Goal: Navigation & Orientation: Find specific page/section

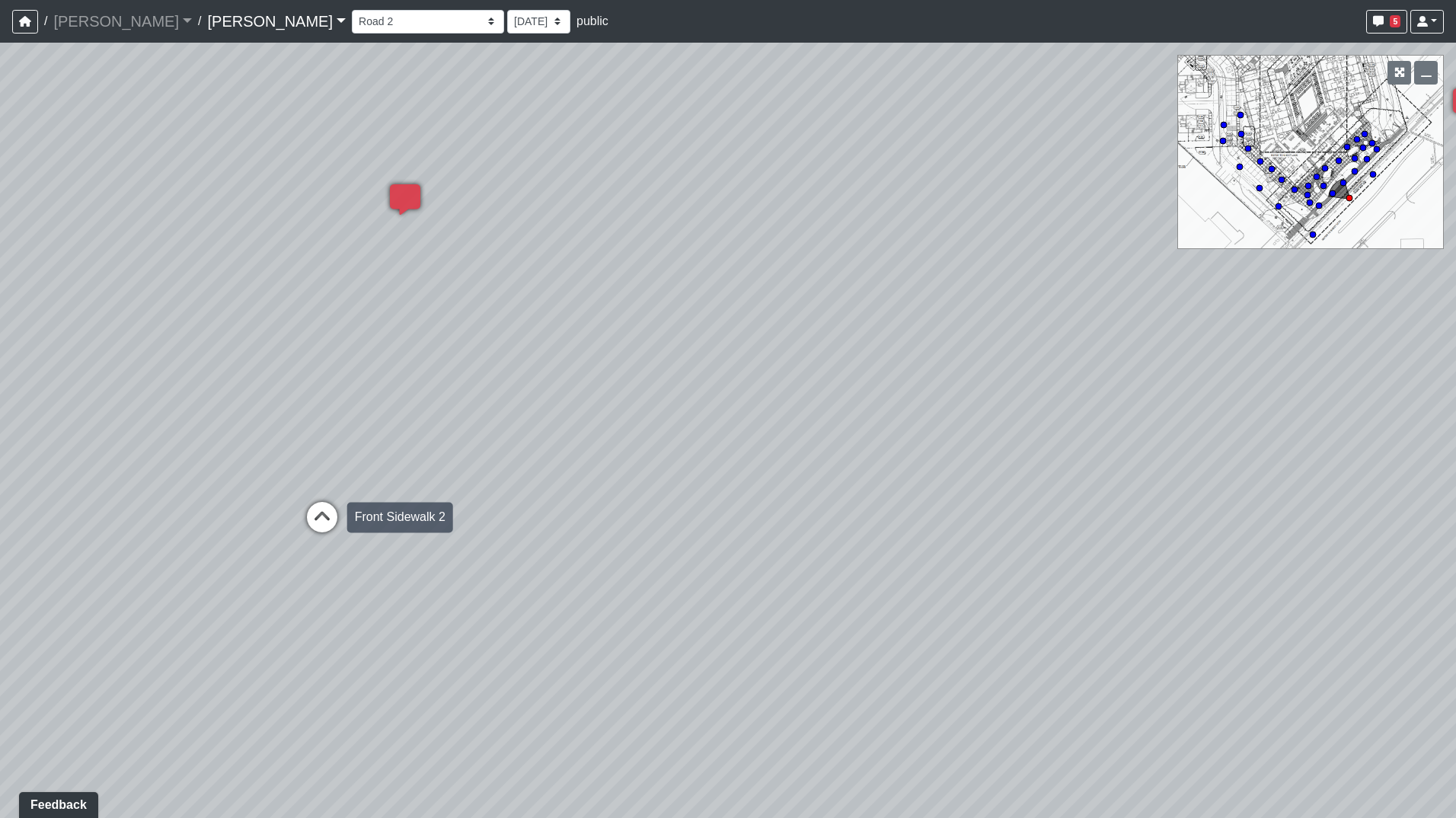
drag, startPoint x: 354, startPoint y: 513, endPoint x: 322, endPoint y: 517, distance: 32.2
click at [345, 514] on div "Loading... Road 1 Loading... Front Sidewalk 2 Loading... Road 3 Loading... Crea…" at bounding box center [728, 430] width 1456 height 776
click at [322, 516] on icon at bounding box center [315, 528] width 46 height 46
drag, startPoint x: 538, startPoint y: 403, endPoint x: 526, endPoint y: 471, distance: 69.1
click at [528, 476] on div "Loading... Road 1 Loading... Front Sidewalk 2 Loading... Road 3 Loading... Crea…" at bounding box center [728, 430] width 1456 height 776
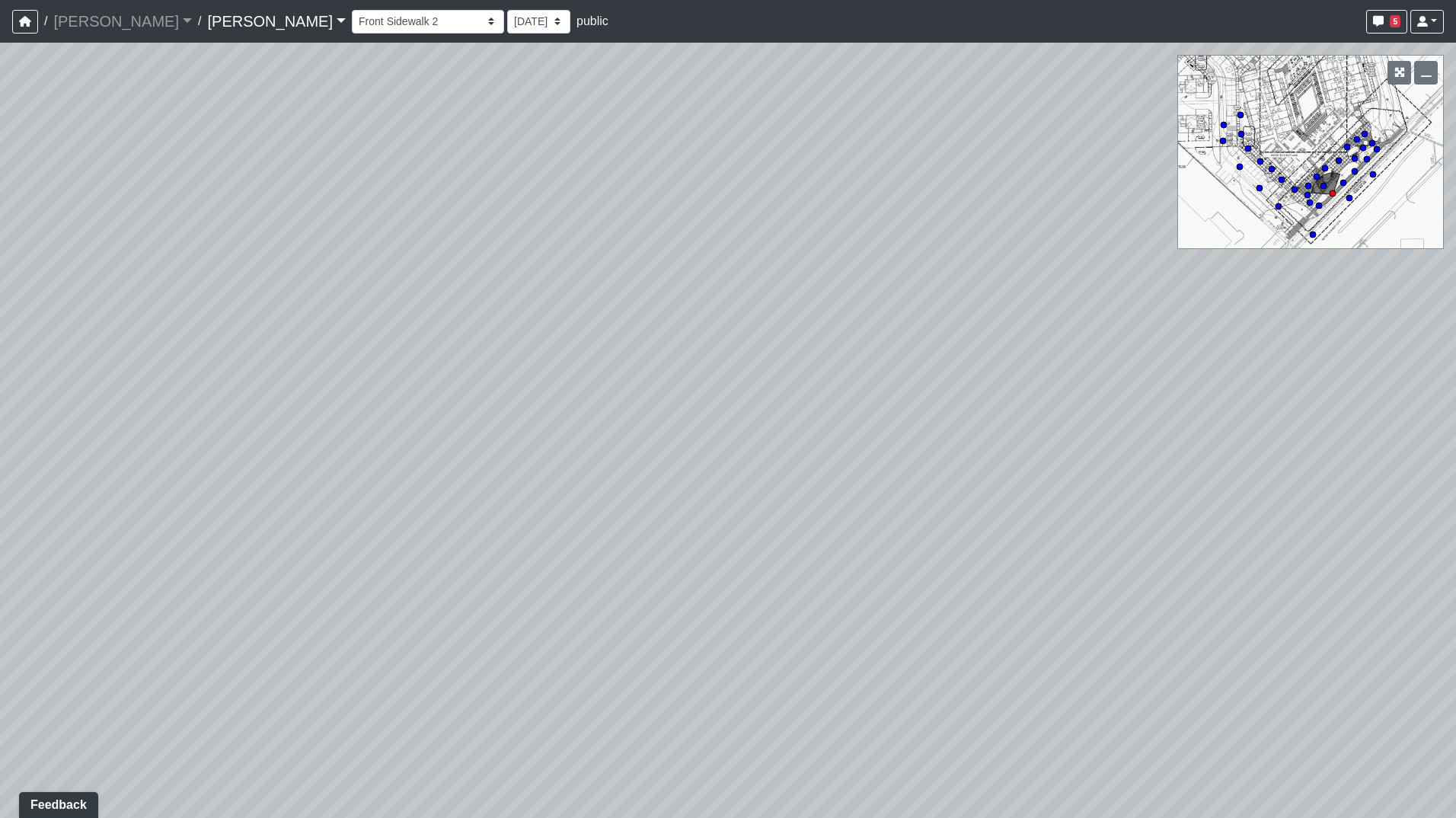
drag, startPoint x: 1014, startPoint y: 448, endPoint x: 893, endPoint y: 375, distance: 141.3
click at [1218, 386] on div "Loading... Road 1 Loading... Front Sidewalk 2 Loading... Road 3 Loading... Crea…" at bounding box center [728, 430] width 1456 height 776
drag, startPoint x: 727, startPoint y: 393, endPoint x: 828, endPoint y: 393, distance: 101.0
click at [828, 393] on div "Loading... Road 1 Loading... Front Sidewalk 2 Loading... Road 3 Loading... Crea…" at bounding box center [728, 430] width 1456 height 776
click at [370, 506] on icon at bounding box center [369, 506] width 46 height 46
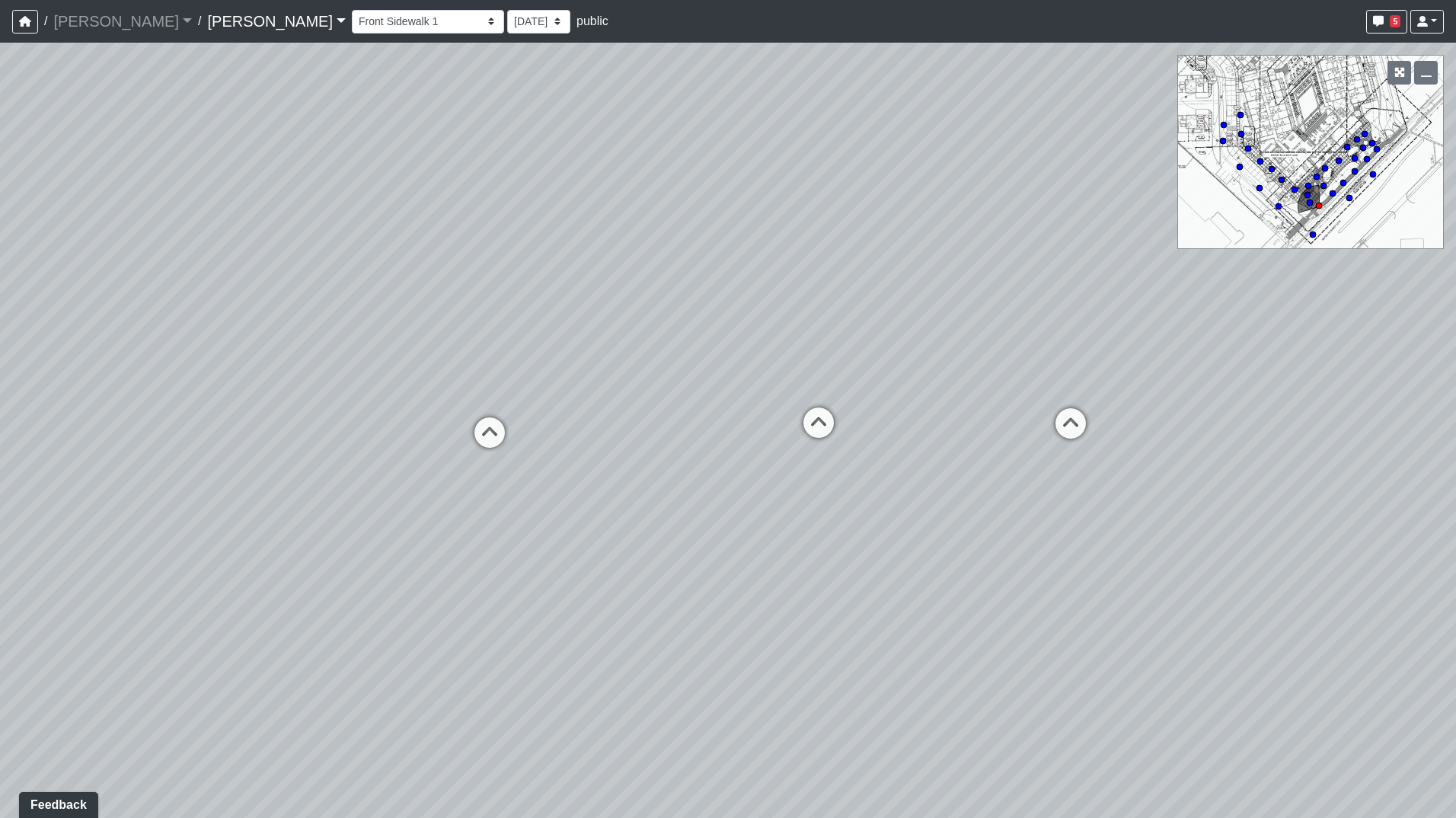
drag, startPoint x: 1040, startPoint y: 382, endPoint x: 393, endPoint y: 379, distance: 647.0
click at [231, 383] on div "Loading... Road 1 Loading... Front Sidewalk 2 Loading... Road 3 Loading... Crea…" at bounding box center [728, 430] width 1456 height 776
click at [1014, 480] on icon at bounding box center [1027, 491] width 46 height 46
drag, startPoint x: 1055, startPoint y: 453, endPoint x: 298, endPoint y: 342, distance: 765.1
click at [304, 343] on div "Loading... Road 1 Loading... Front Sidewalk 2 Loading... Road 3 Loading... Crea…" at bounding box center [728, 430] width 1456 height 776
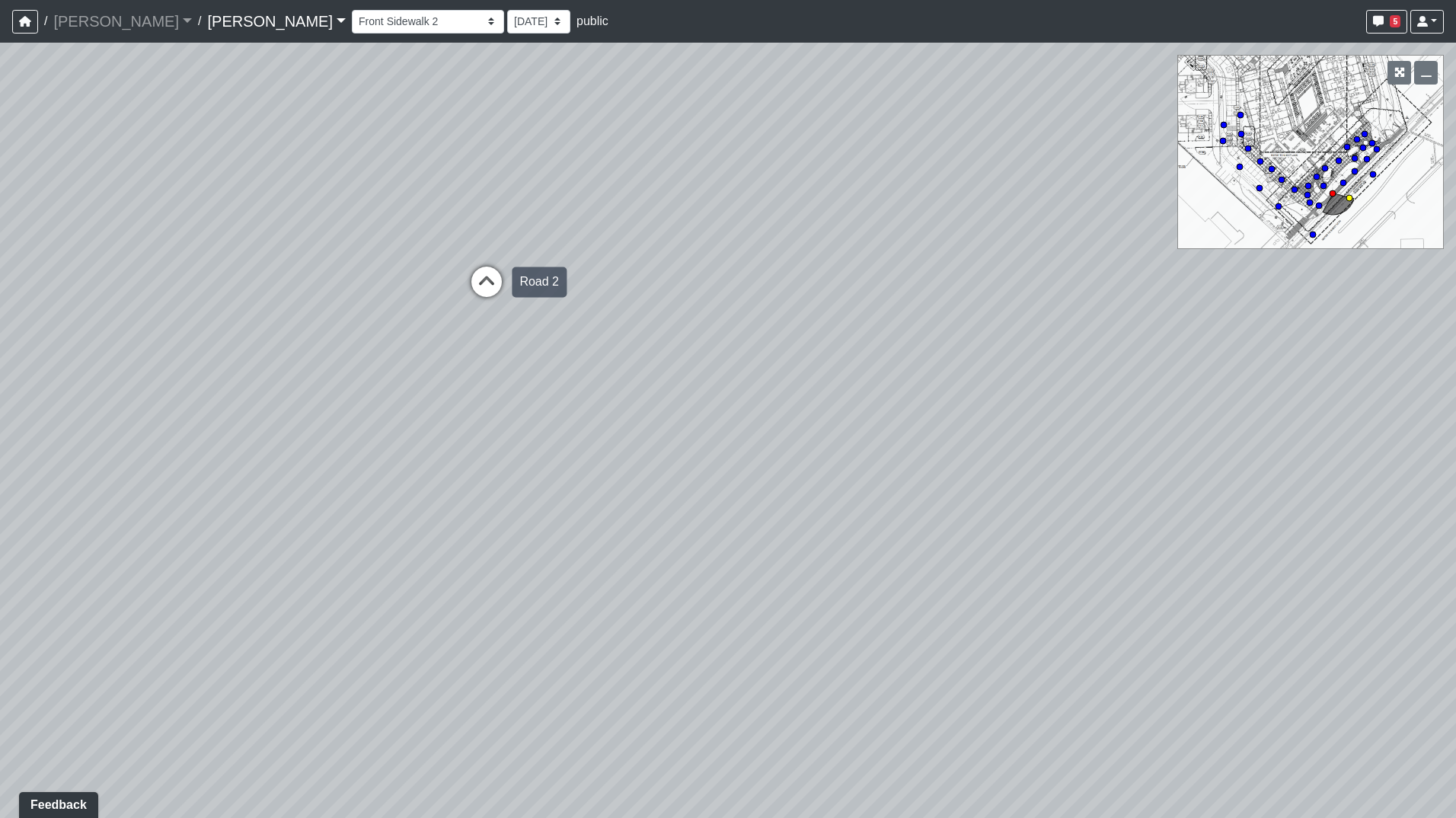
click at [498, 267] on icon at bounding box center [487, 290] width 46 height 46
drag, startPoint x: 737, startPoint y: 254, endPoint x: 7, endPoint y: 285, distance: 730.7
click at [0, 256] on html "/ [PERSON_NAME] [PERSON_NAME] Loading... / [PERSON_NAME] Loading... [PERSON_NAM…" at bounding box center [728, 409] width 1456 height 818
drag, startPoint x: 454, startPoint y: 323, endPoint x: 683, endPoint y: 365, distance: 232.8
click at [320, 361] on div "Loading... Road 1 Loading... Front Sidewalk 2 Loading... Road 3 Loading... Crea…" at bounding box center [728, 430] width 1456 height 776
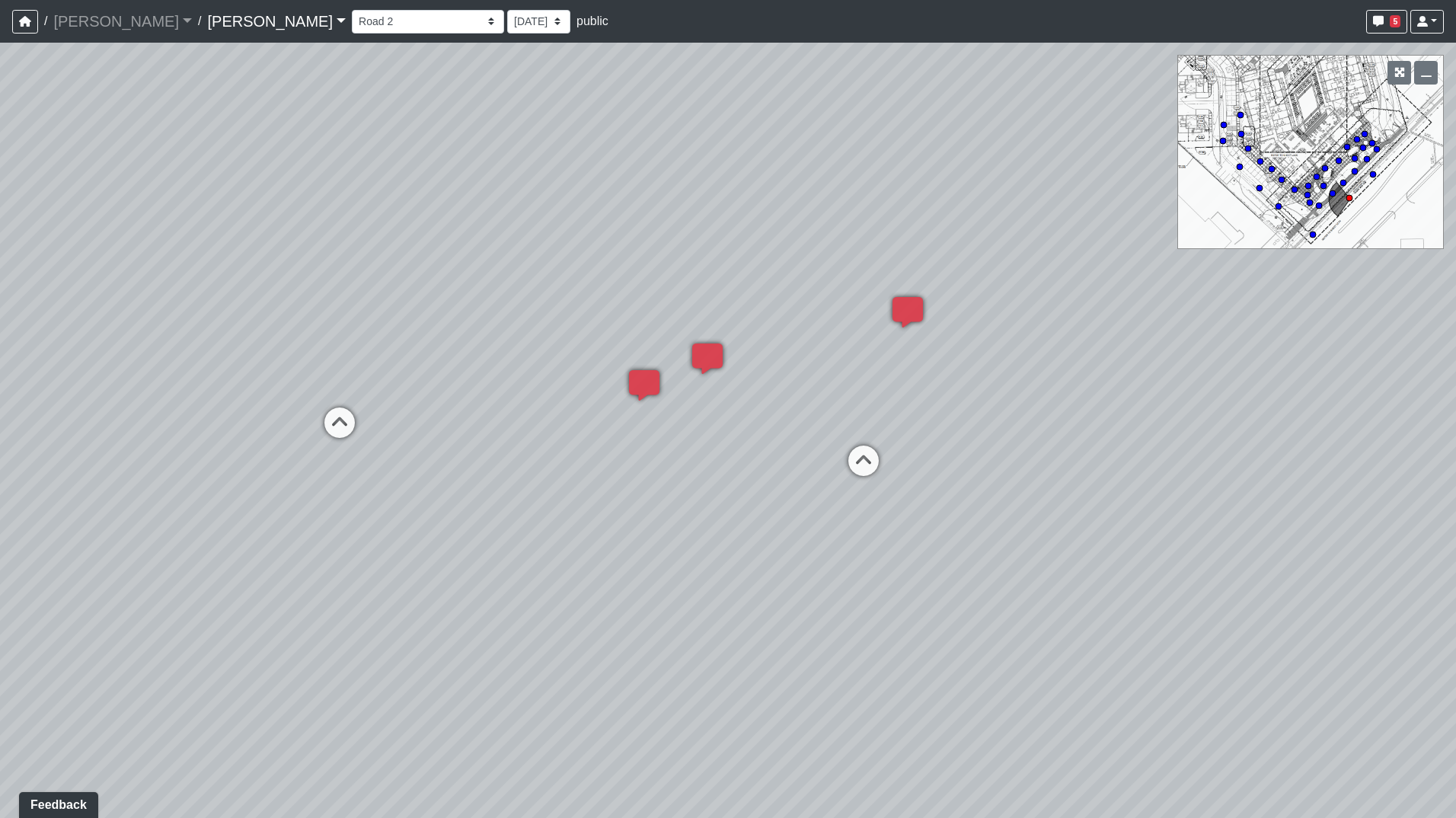
click at [922, 396] on div "Loading... Road 1 Loading... Front Sidewalk 2 Loading... Road 3 Loading... Crea…" at bounding box center [728, 430] width 1456 height 776
click at [872, 457] on icon at bounding box center [864, 469] width 46 height 46
drag, startPoint x: 130, startPoint y: 434, endPoint x: 1196, endPoint y: 242, distance: 1083.2
click at [1164, 266] on div "Loading... Road 1 Loading... Front Sidewalk 2 Loading... Road 3 Loading... Crea…" at bounding box center [728, 430] width 1456 height 776
drag, startPoint x: 585, startPoint y: 309, endPoint x: 256, endPoint y: 560, distance: 413.8
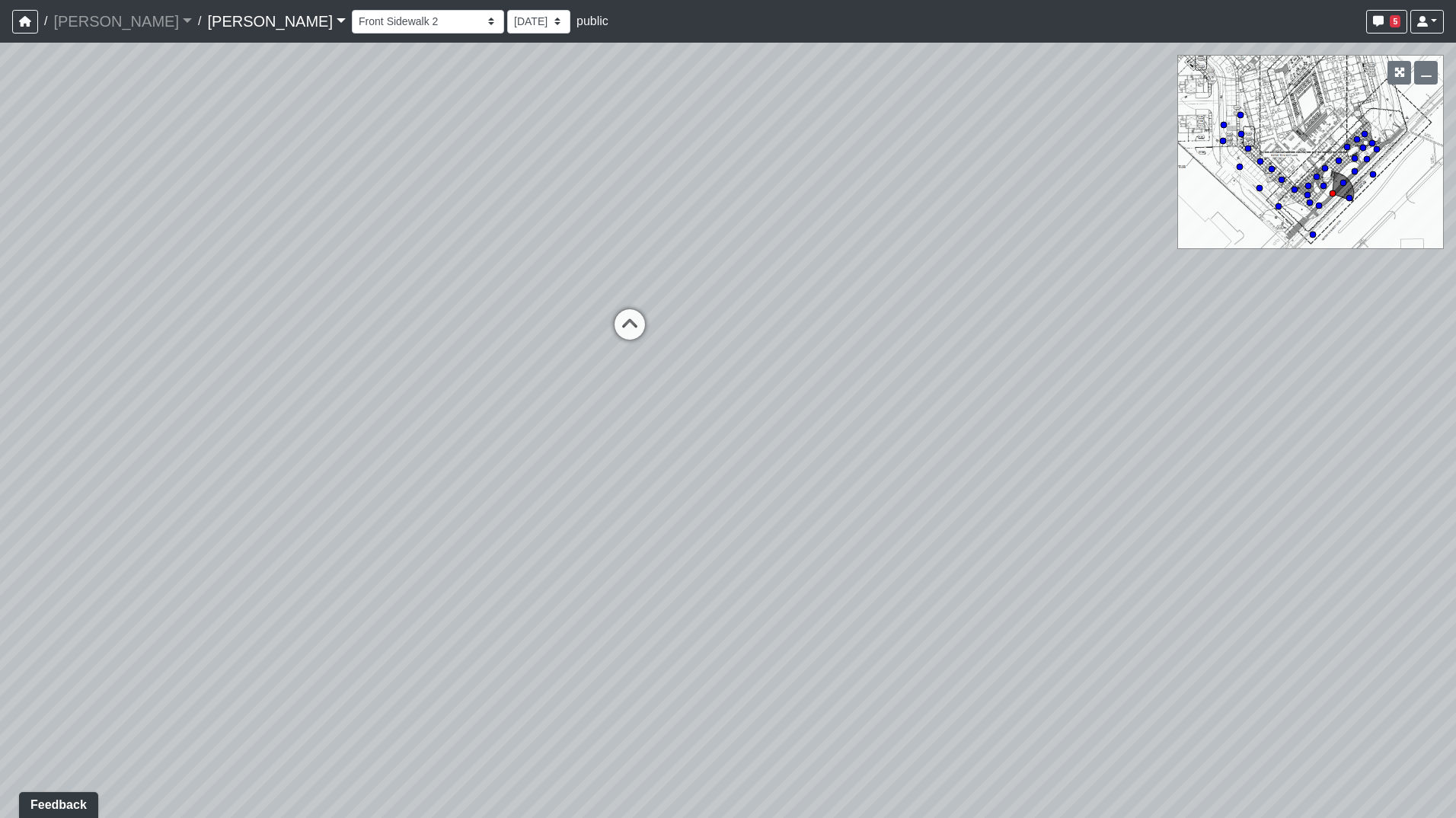
click at [0, 641] on html "/ [PERSON_NAME] [PERSON_NAME] Loading... / [PERSON_NAME] Loading... [PERSON_NAM…" at bounding box center [728, 409] width 1456 height 818
drag, startPoint x: 519, startPoint y: 467, endPoint x: 232, endPoint y: 562, distance: 302.3
click at [5, 623] on div "Loading... Road 1 Loading... Front Sidewalk 2 Loading... Road 3 Loading... Crea…" at bounding box center [728, 430] width 1456 height 776
click at [711, 407] on icon at bounding box center [696, 417] width 46 height 46
drag, startPoint x: 1092, startPoint y: 280, endPoint x: 0, endPoint y: 335, distance: 1093.4
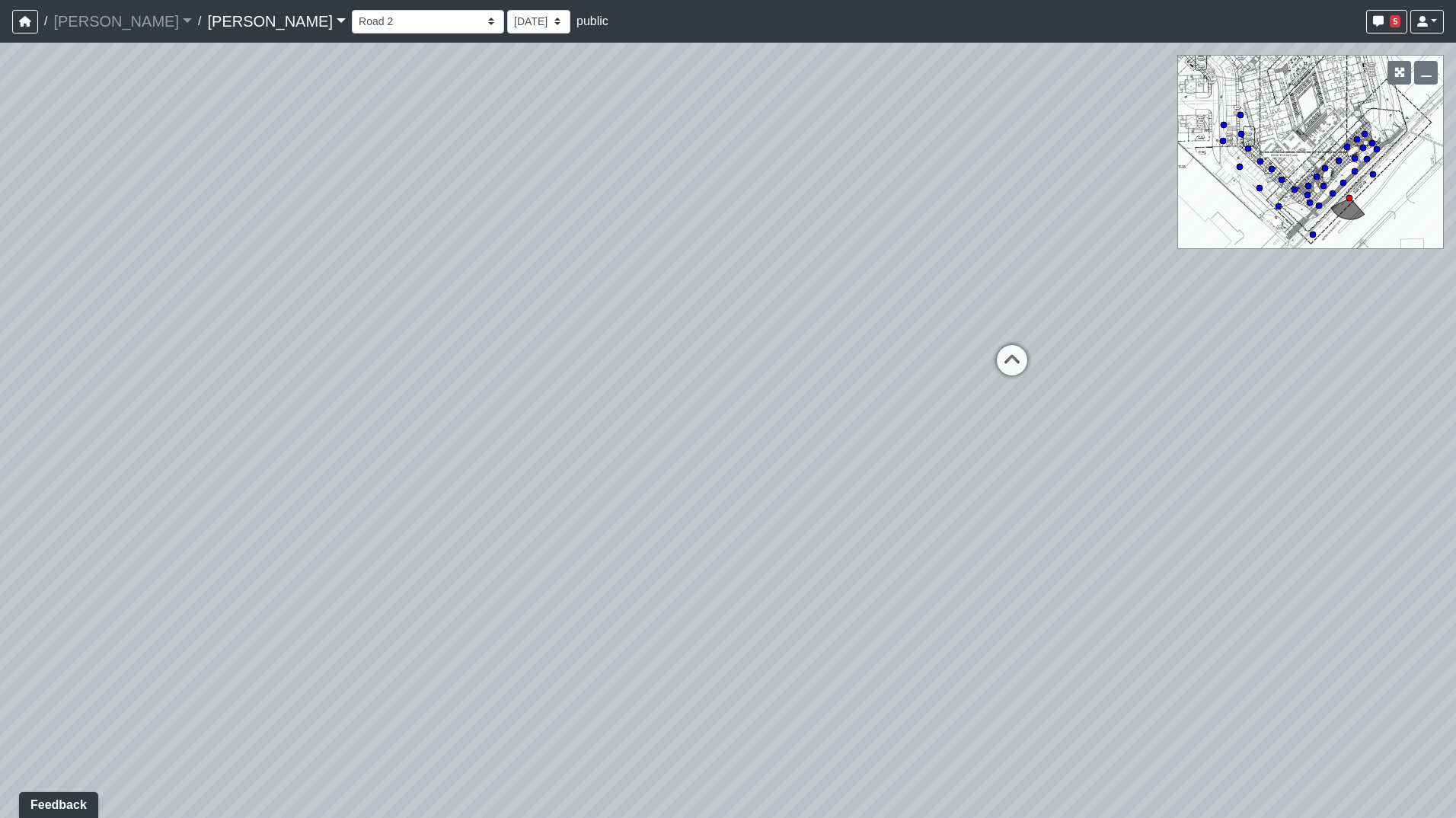
click at [0, 334] on html "/ [PERSON_NAME] [PERSON_NAME] Loading... / [PERSON_NAME] Loading... [PERSON_NAM…" at bounding box center [728, 409] width 1456 height 818
drag, startPoint x: 568, startPoint y: 379, endPoint x: 1313, endPoint y: 277, distance: 752.0
click at [1313, 277] on div "Loading... Road 1 Loading... Front Sidewalk 2 Loading... Road 3 Loading... Crea…" at bounding box center [728, 430] width 1456 height 776
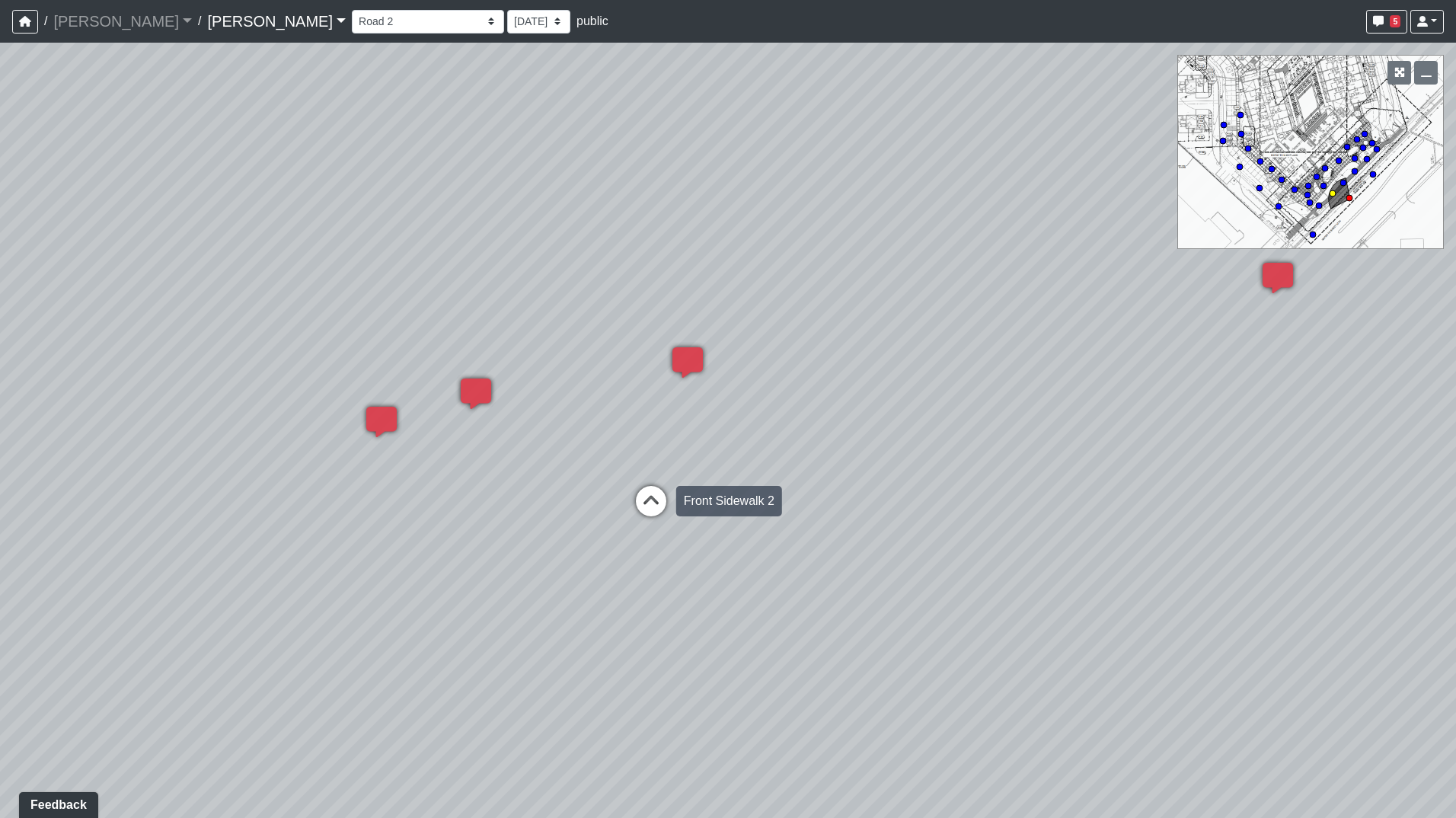
click at [659, 507] on icon at bounding box center [651, 509] width 46 height 46
select select "xn9yS6XHbVbNvxS23g4NxS"
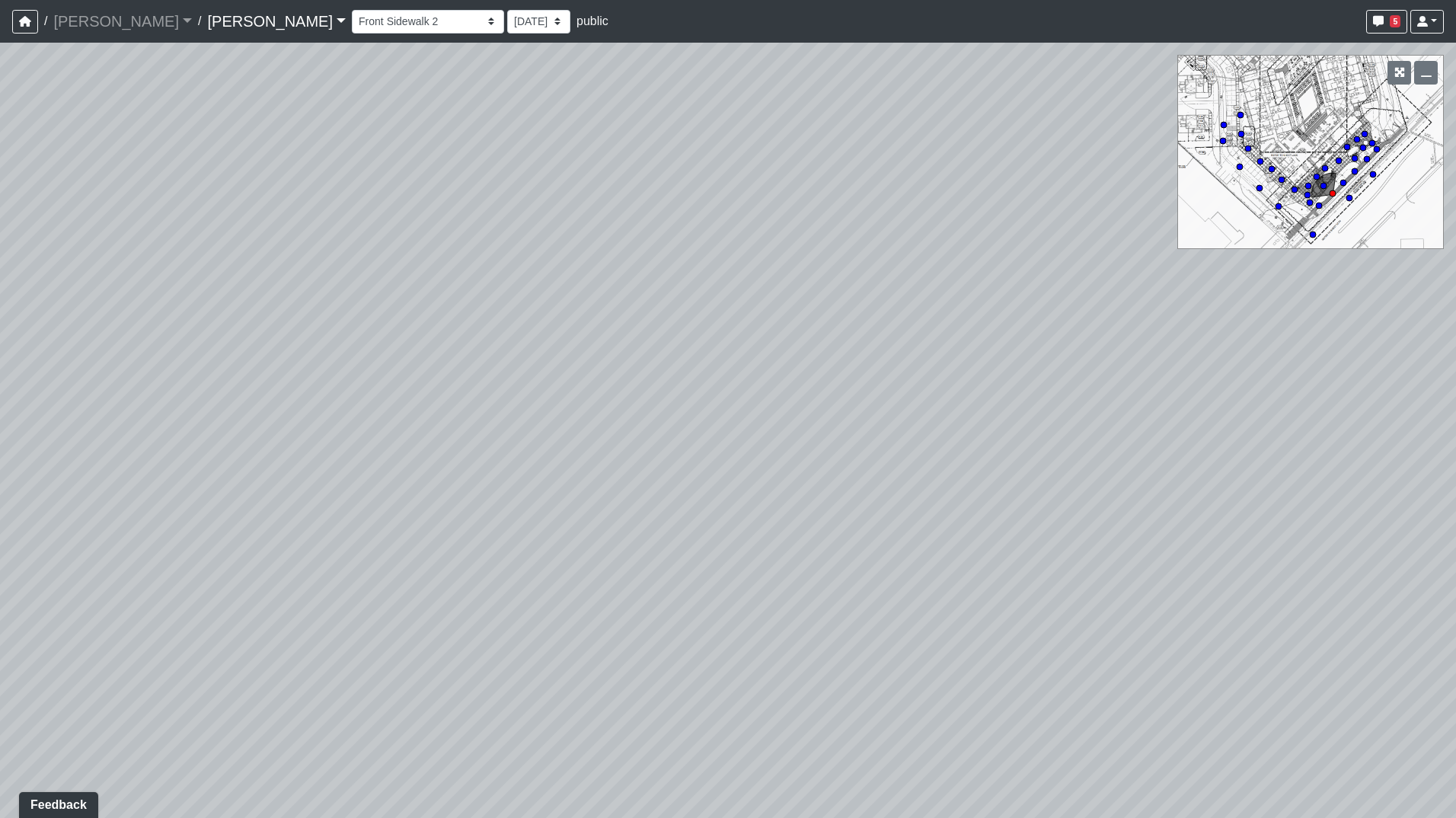
drag, startPoint x: 1036, startPoint y: 435, endPoint x: 808, endPoint y: 458, distance: 229.2
click at [808, 458] on div "Loading... Road 1 Loading... Front Sidewalk 2 Loading... Road 3 Loading... Crea…" at bounding box center [728, 430] width 1456 height 776
drag, startPoint x: 684, startPoint y: 509, endPoint x: 1078, endPoint y: 512, distance: 394.0
click at [1078, 512] on div "Loading... Road 1 Loading... Front Sidewalk 2 Loading... Road 3 Loading... Crea…" at bounding box center [728, 430] width 1456 height 776
drag, startPoint x: 1044, startPoint y: 489, endPoint x: 609, endPoint y: 433, distance: 438.6
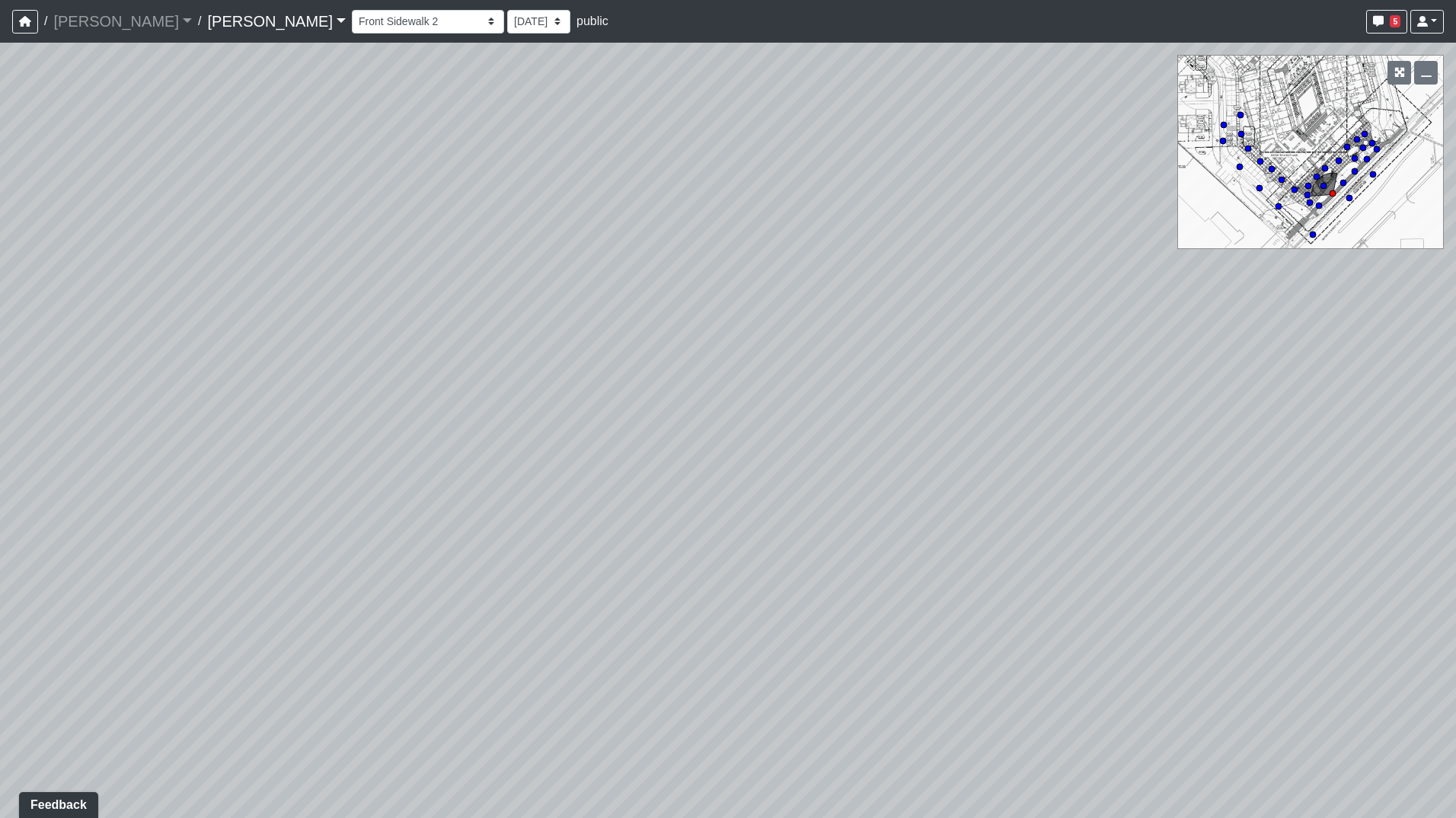
click at [609, 433] on div "Loading... Road 1 Loading... Front Sidewalk 2 Loading... Road 3 Loading... Crea…" at bounding box center [728, 430] width 1456 height 776
